Goal: Task Accomplishment & Management: Manage account settings

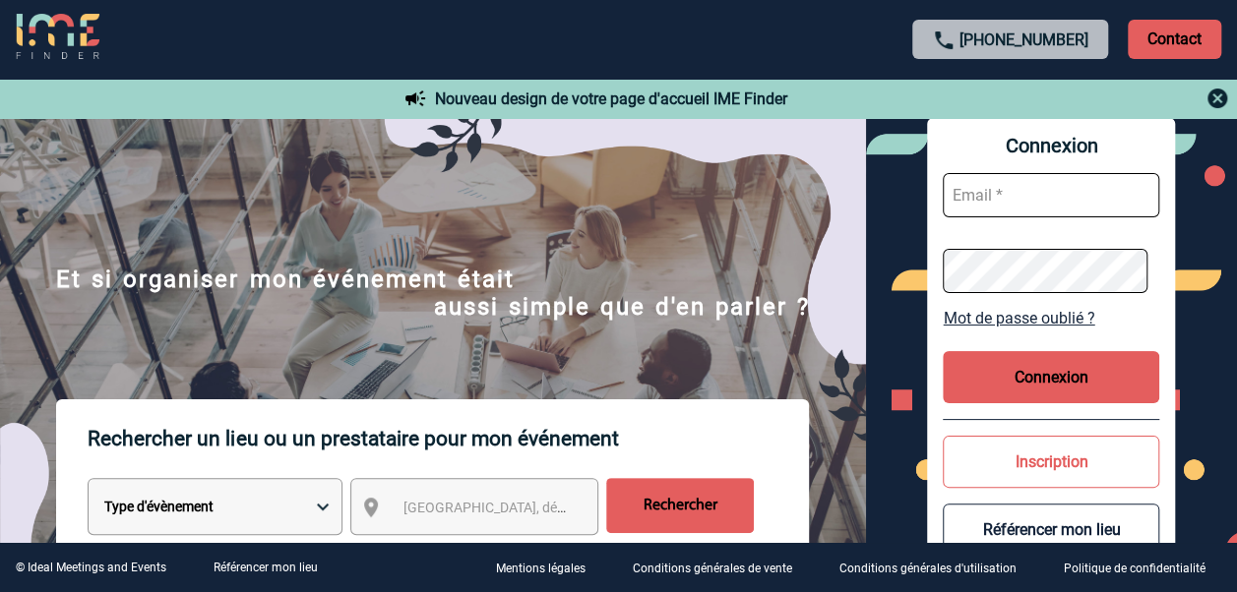
type input "lille-bethune@wojo.com"
click at [993, 198] on input "lille-bethune@wojo.com" at bounding box center [1050, 195] width 216 height 44
click at [1049, 384] on button "Connexion" at bounding box center [1050, 377] width 216 height 52
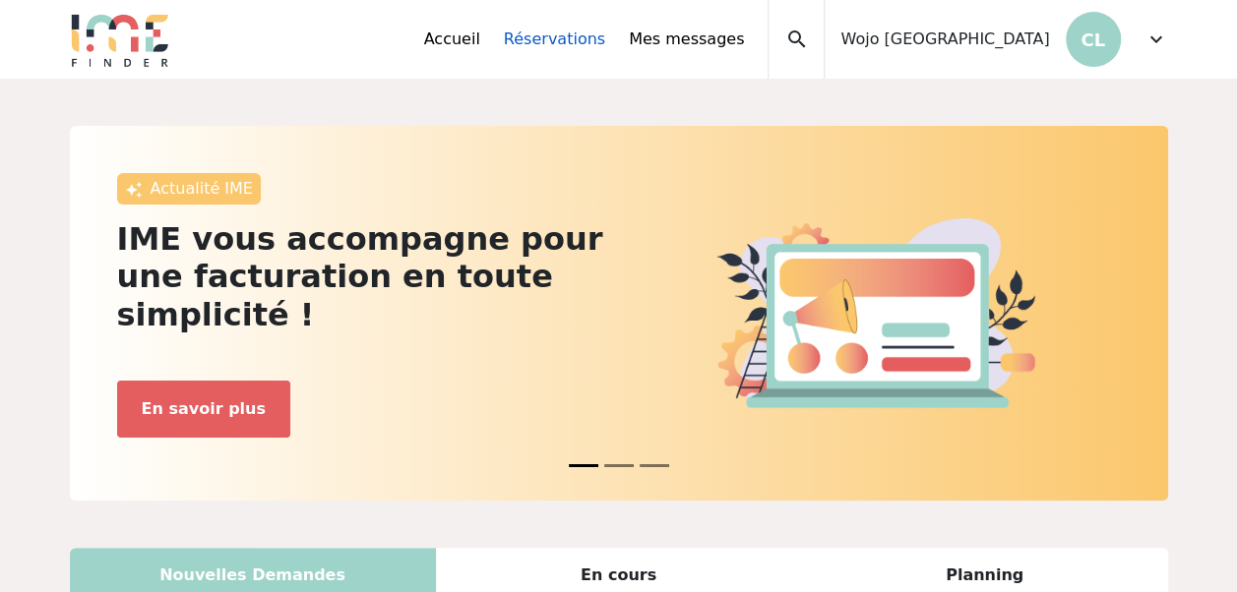
click at [605, 41] on link "Réservations" at bounding box center [554, 40] width 101 height 24
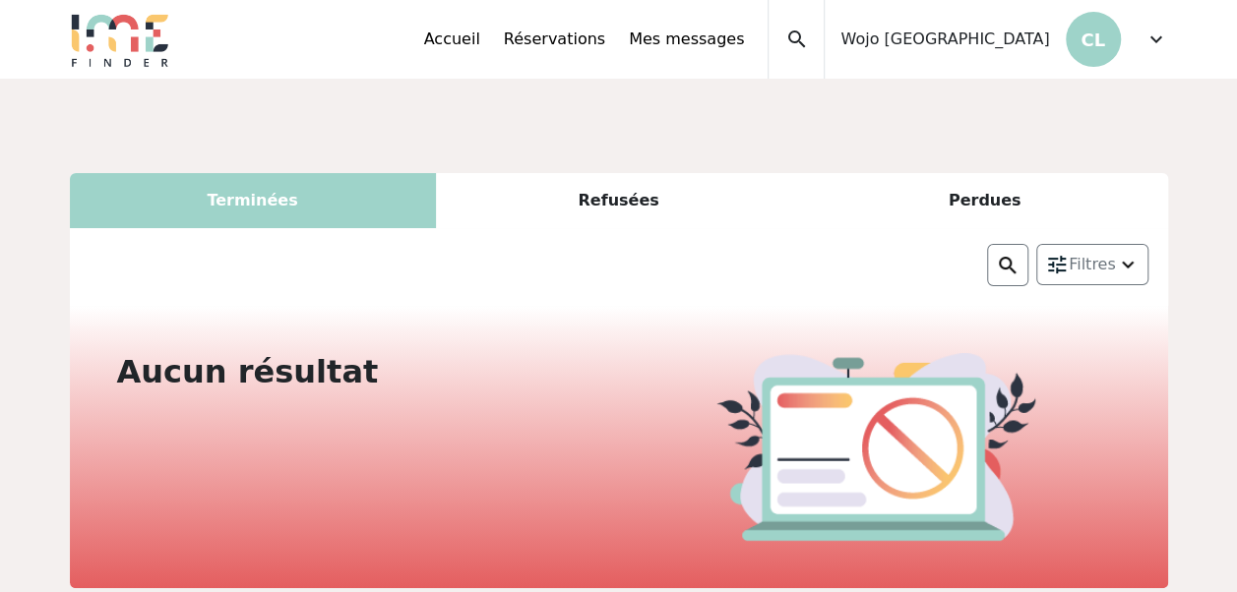
click at [1153, 41] on span "expand_more" at bounding box center [1156, 40] width 24 height 24
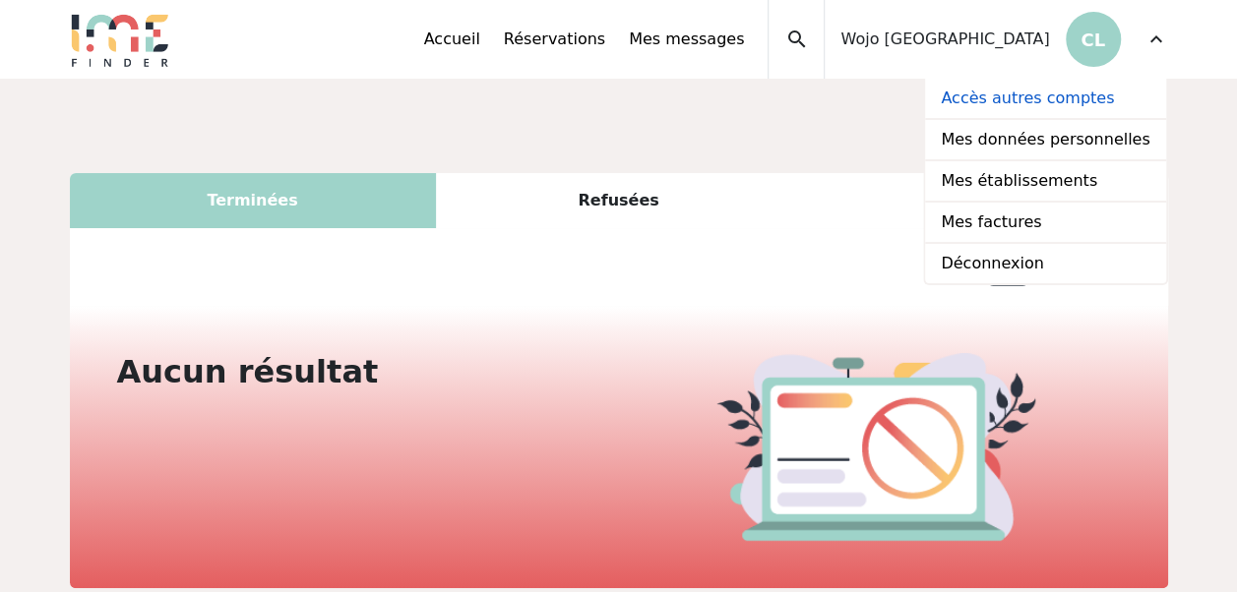
click at [996, 94] on link "Accès autres comptes" at bounding box center [1045, 99] width 240 height 41
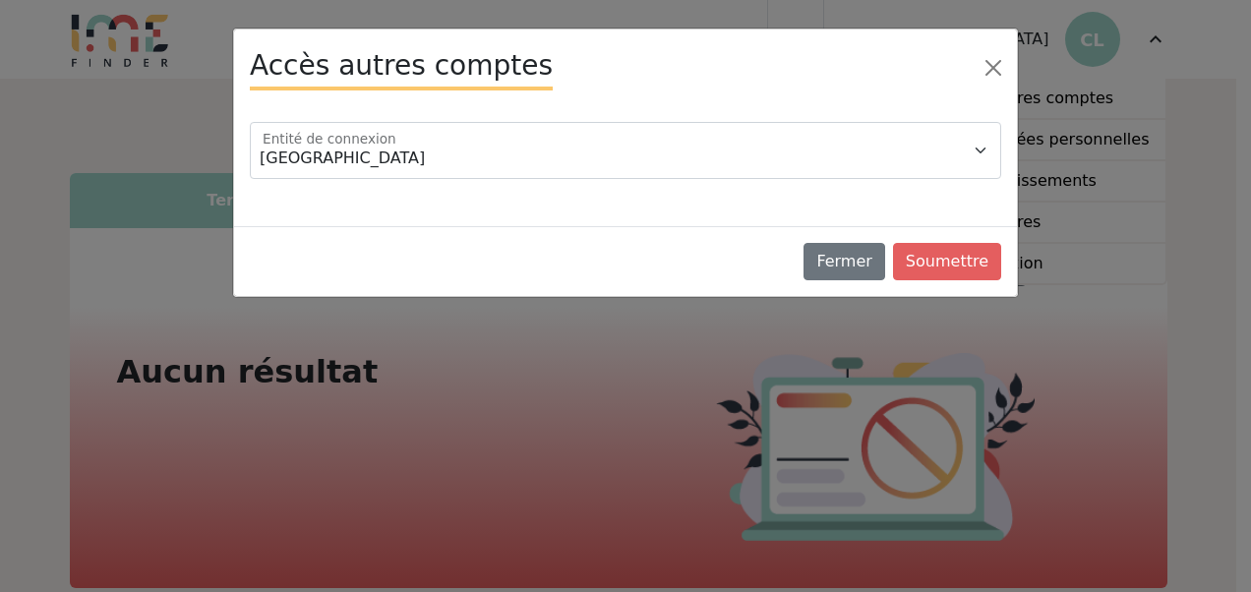
click at [492, 116] on div "Wojo Lille Centre Entité de connexion" at bounding box center [625, 166] width 783 height 120
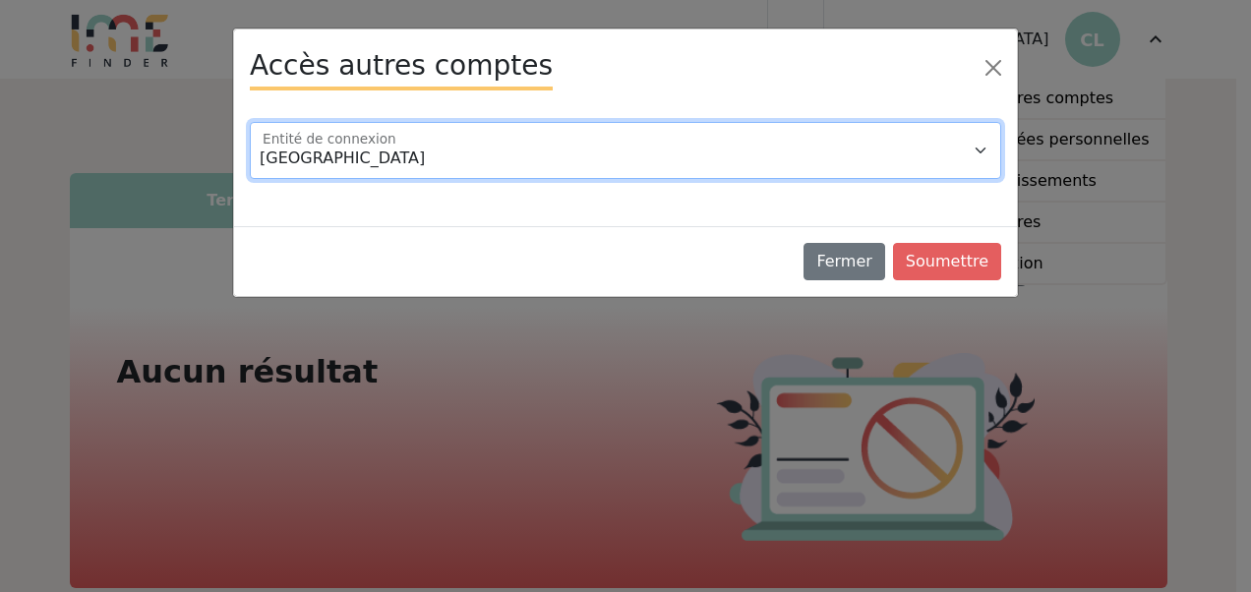
drag, startPoint x: 488, startPoint y: 141, endPoint x: 527, endPoint y: 161, distance: 44.4
click at [488, 142] on select "Wojo Lille Centre" at bounding box center [626, 150] width 752 height 57
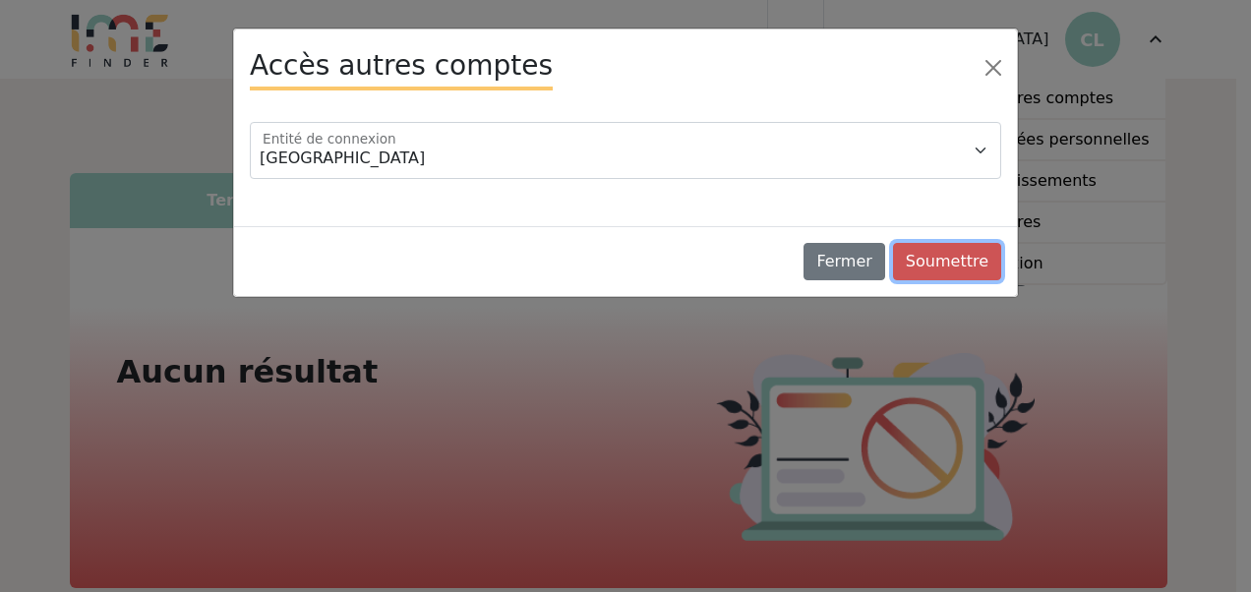
click at [948, 272] on button "Soumettre" at bounding box center [947, 261] width 108 height 37
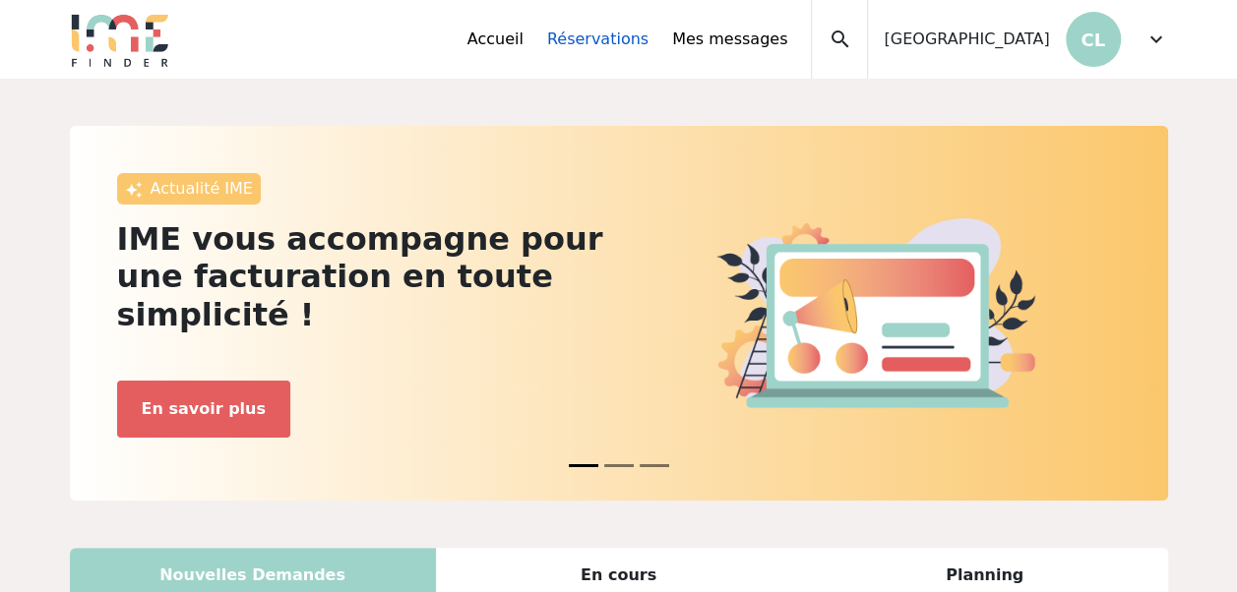
click at [648, 43] on link "Réservations" at bounding box center [597, 40] width 101 height 24
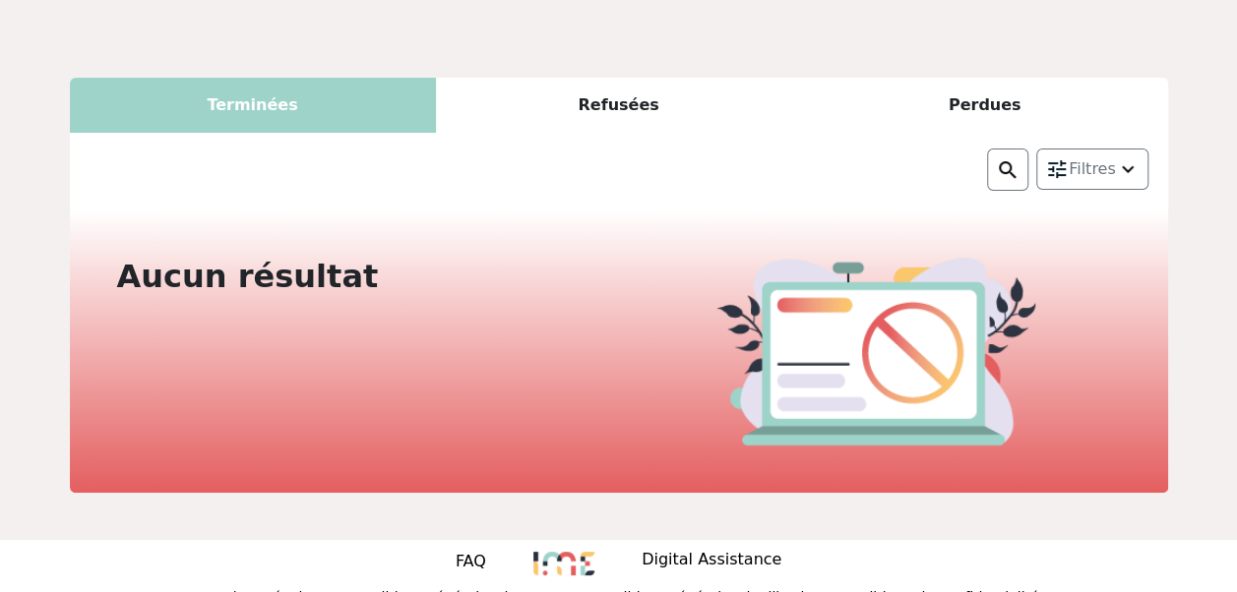
scroll to position [98, 0]
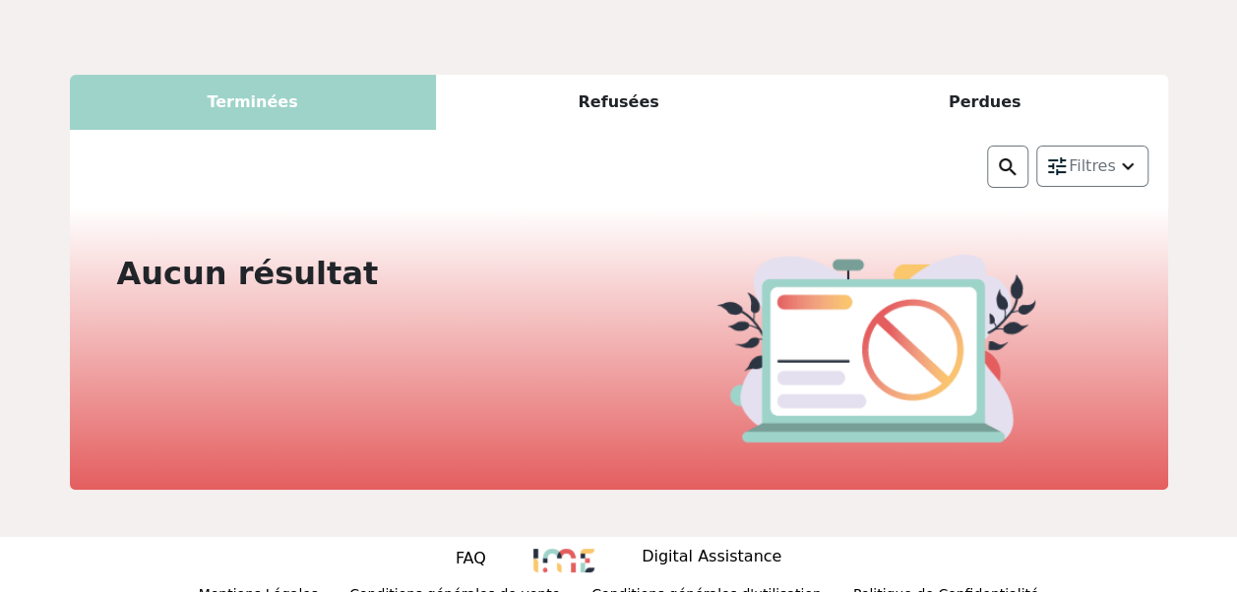
click at [612, 98] on div "Refusées" at bounding box center [619, 102] width 366 height 55
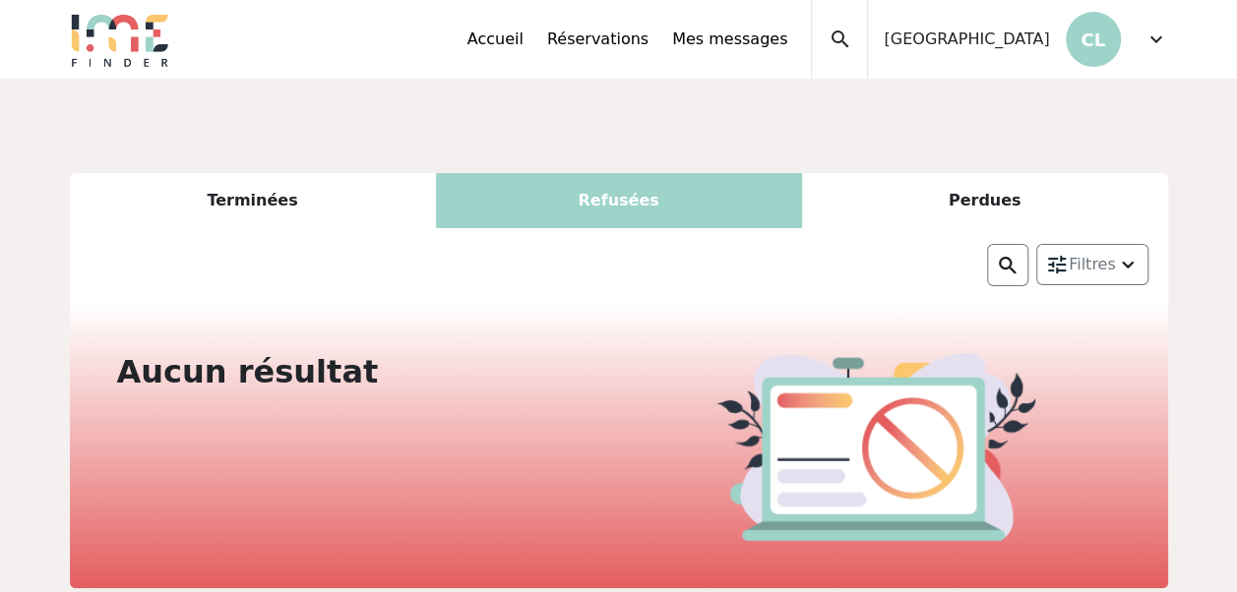
click at [940, 208] on div "Perdues" at bounding box center [985, 200] width 366 height 55
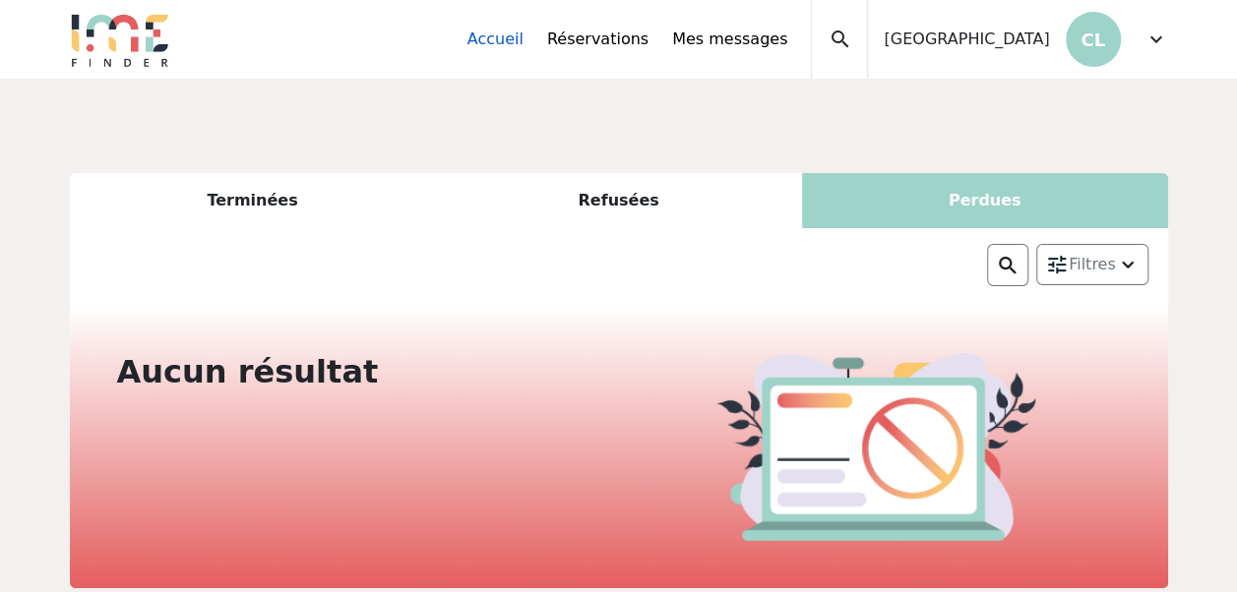
click at [523, 35] on link "Accueil" at bounding box center [495, 40] width 56 height 24
